Goal: Task Accomplishment & Management: Manage account settings

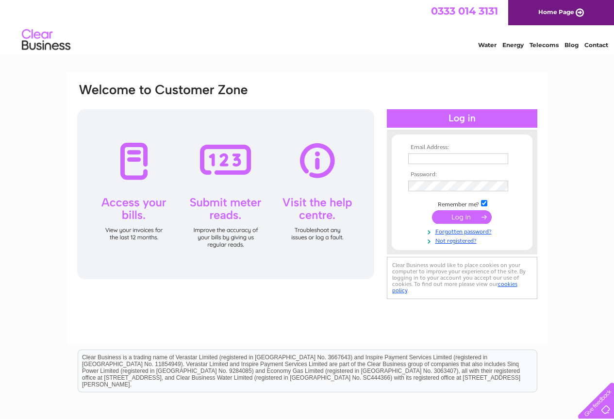
type input "vic@soundandvisionelgin.co.uk"
click at [457, 216] on input "submit" at bounding box center [462, 217] width 60 height 14
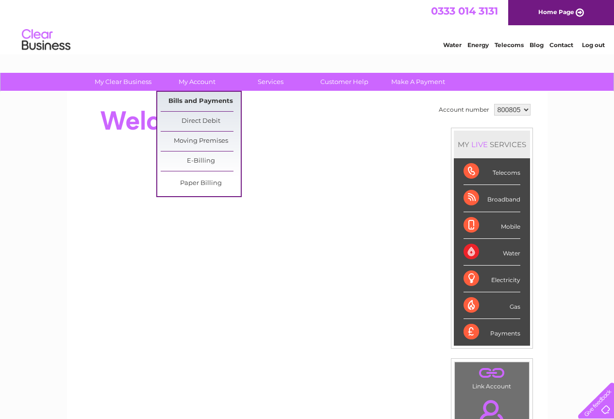
click at [195, 102] on link "Bills and Payments" at bounding box center [201, 101] width 80 height 19
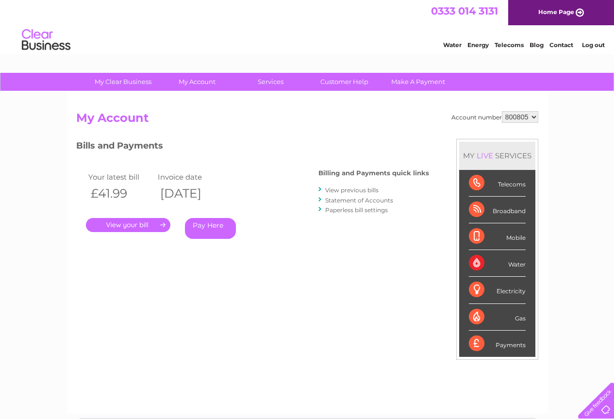
click at [134, 224] on link "." at bounding box center [128, 225] width 84 height 14
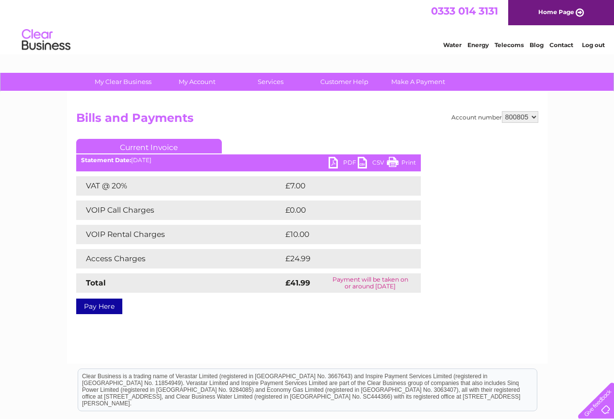
click at [333, 162] on link "PDF" at bounding box center [342, 164] width 29 height 14
